Goal: Information Seeking & Learning: Learn about a topic

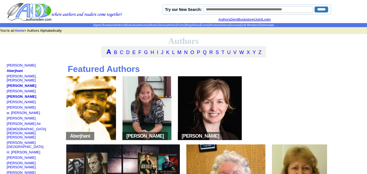
scroll to position [8, 0]
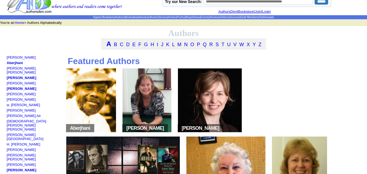
click at [86, 102] on img at bounding box center [91, 100] width 50 height 64
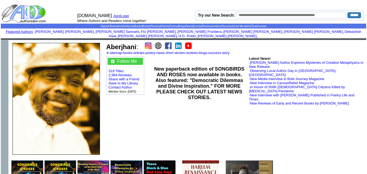
click at [169, 42] on img at bounding box center [168, 45] width 7 height 7
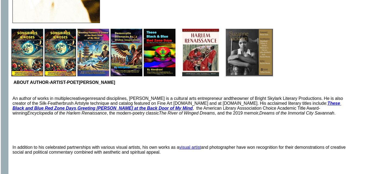
scroll to position [131, 0]
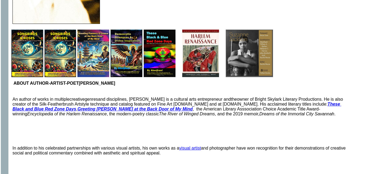
click at [185, 136] on p "An author of works in multiple creative genres and disciplines , Aberjhani is a…" at bounding box center [179, 126] width 335 height 59
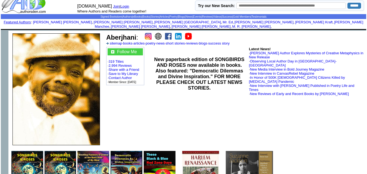
scroll to position [0, 0]
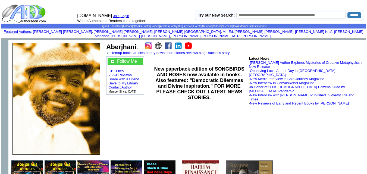
drag, startPoint x: 106, startPoint y: 42, endPoint x: 137, endPoint y: 42, distance: 30.4
click at [137, 43] on font "Aberjhani :" at bounding box center [122, 46] width 32 height 7
copy b "Aberjhani"
